Goal: Task Accomplishment & Management: Manage account settings

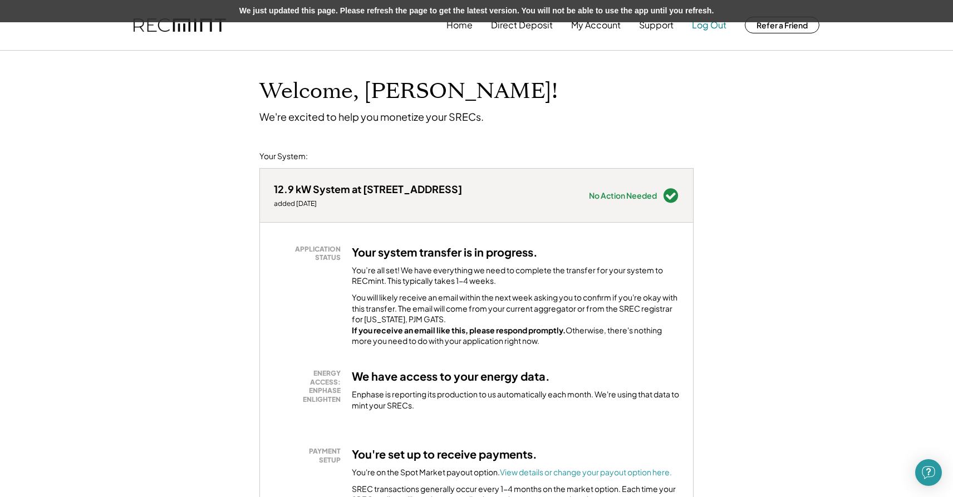
click at [713, 25] on button "Log Out" at bounding box center [709, 25] width 35 height 22
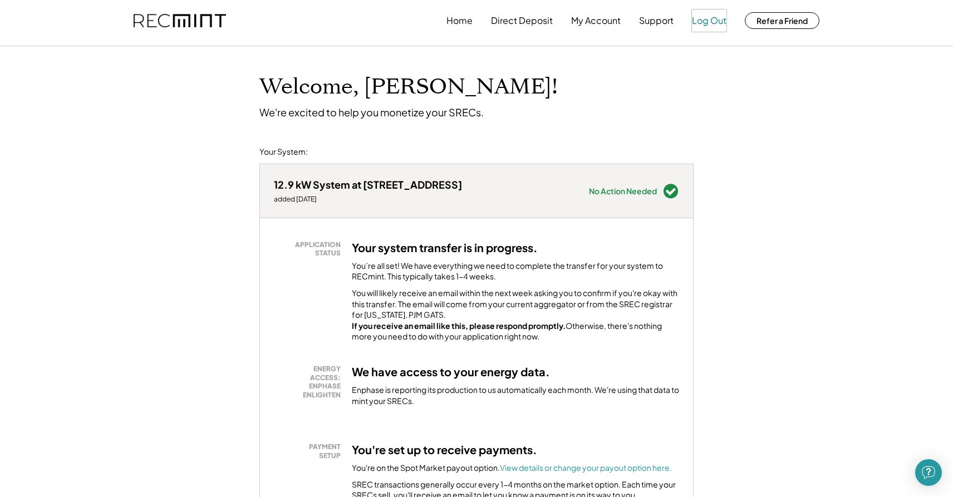
click at [708, 24] on button "Log Out" at bounding box center [709, 20] width 35 height 22
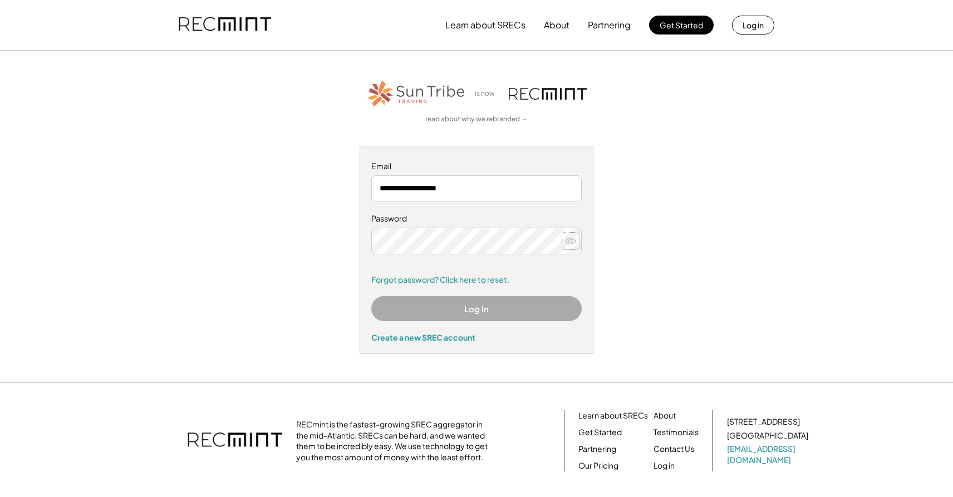
click at [571, 239] on use at bounding box center [571, 241] width 10 height 6
click at [575, 239] on icon at bounding box center [570, 241] width 11 height 11
click at [0, 497] on nordpass-portal at bounding box center [0, 497] width 0 height 0
